Goal: Transaction & Acquisition: Subscribe to service/newsletter

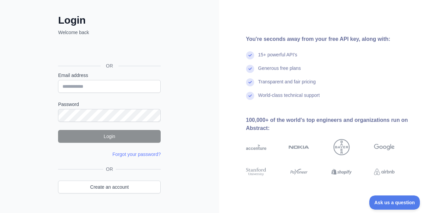
scroll to position [44, 0]
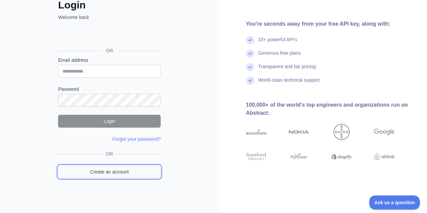
click at [129, 170] on link "Create an account" at bounding box center [109, 171] width 103 height 13
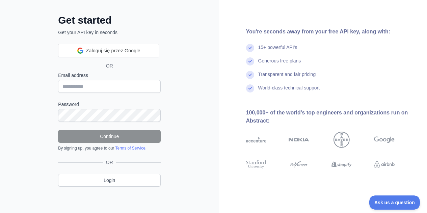
scroll to position [44, 0]
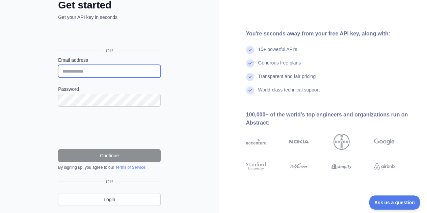
click at [118, 70] on input "Email address" at bounding box center [109, 71] width 103 height 13
paste input "**********"
type input "**********"
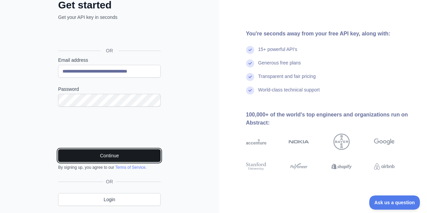
click at [135, 150] on button "Continue" at bounding box center [109, 155] width 103 height 13
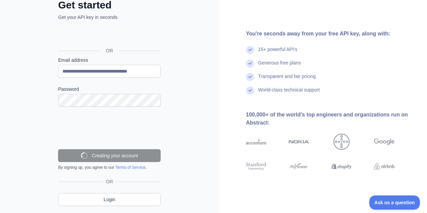
scroll to position [42, 0]
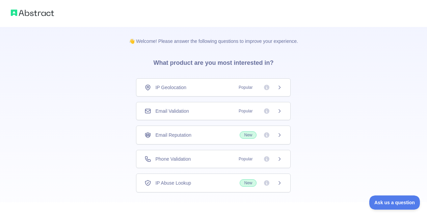
click at [213, 112] on div "Email Validation Popular" at bounding box center [213, 111] width 138 height 7
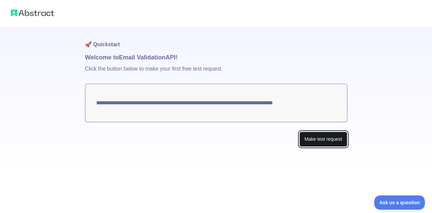
click at [303, 135] on button "Make test request" at bounding box center [323, 139] width 48 height 15
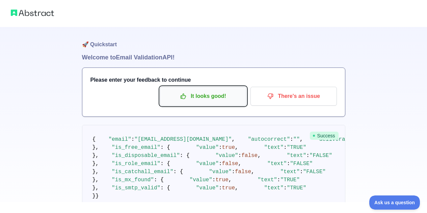
click at [223, 95] on p "It looks good!" at bounding box center [203, 95] width 76 height 11
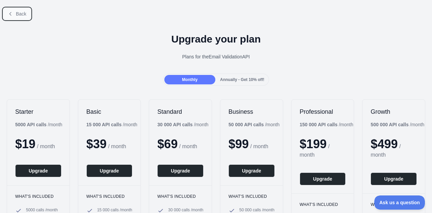
click at [26, 15] on button "Back" at bounding box center [16, 13] width 27 height 11
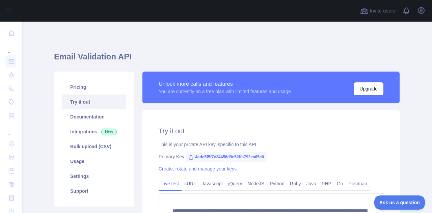
click at [234, 157] on span "4adc5f5f7c24456d9e52ffa792ea65c0" at bounding box center [226, 157] width 81 height 10
copy span "4adc5f5f7c24456d9e52ffa792ea65c0"
